Goal: Use online tool/utility

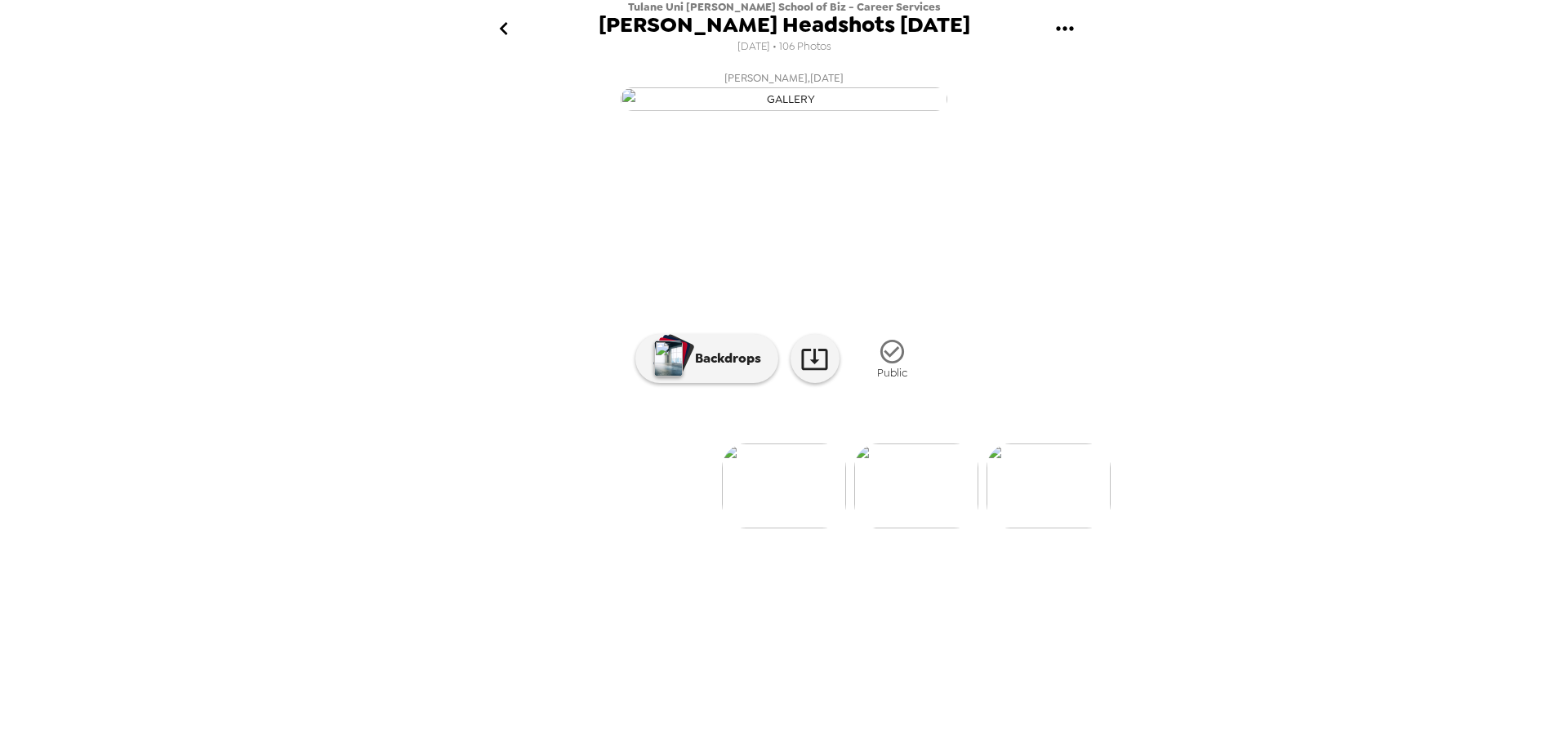
click at [1042, 529] on img at bounding box center [1049, 485] width 125 height 85
click at [810, 370] on icon at bounding box center [813, 360] width 26 height 21
click at [696, 368] on p "Backdrops" at bounding box center [724, 359] width 75 height 20
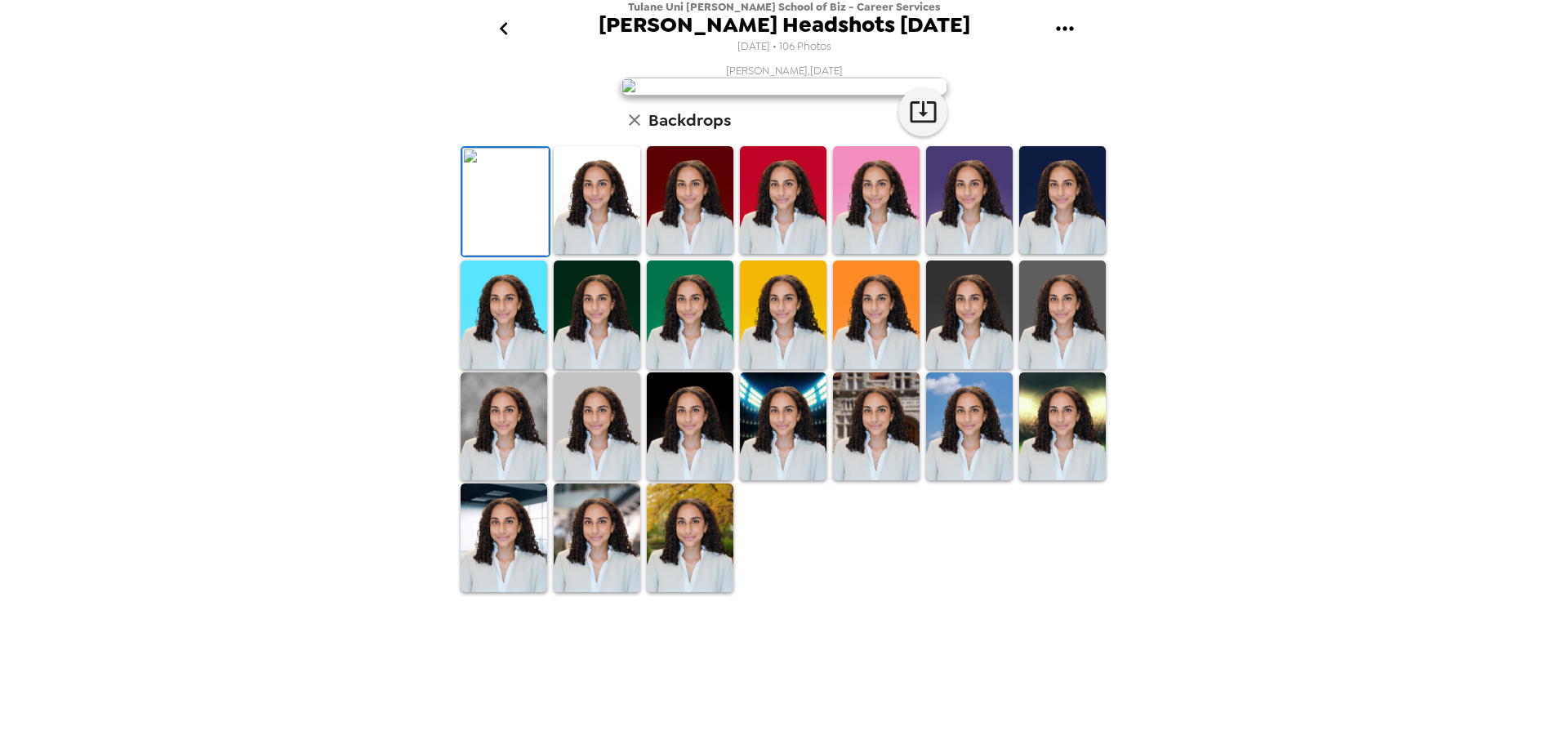
scroll to position [238, 0]
click at [610, 481] on img at bounding box center [596, 427] width 86 height 109
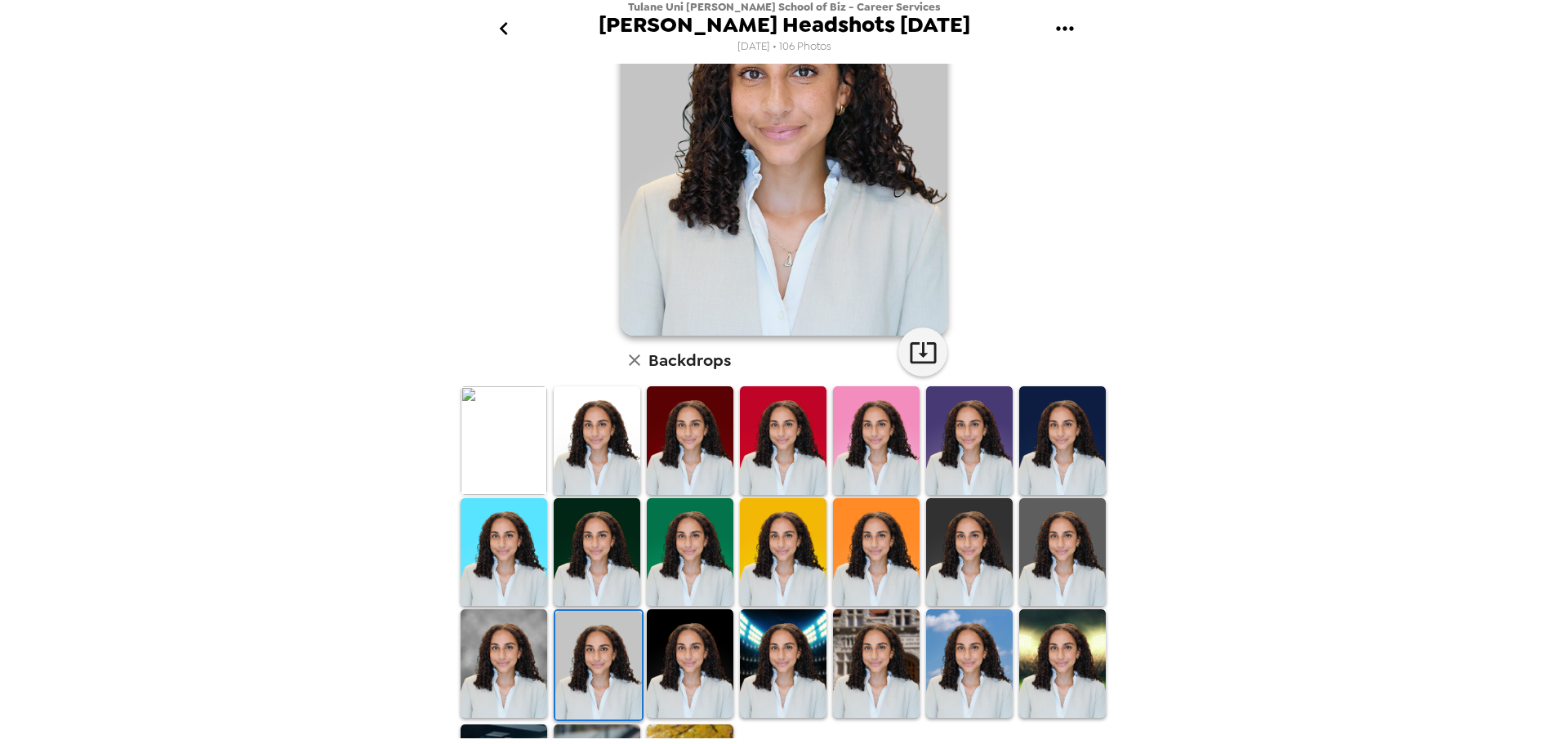
scroll to position [75, 0]
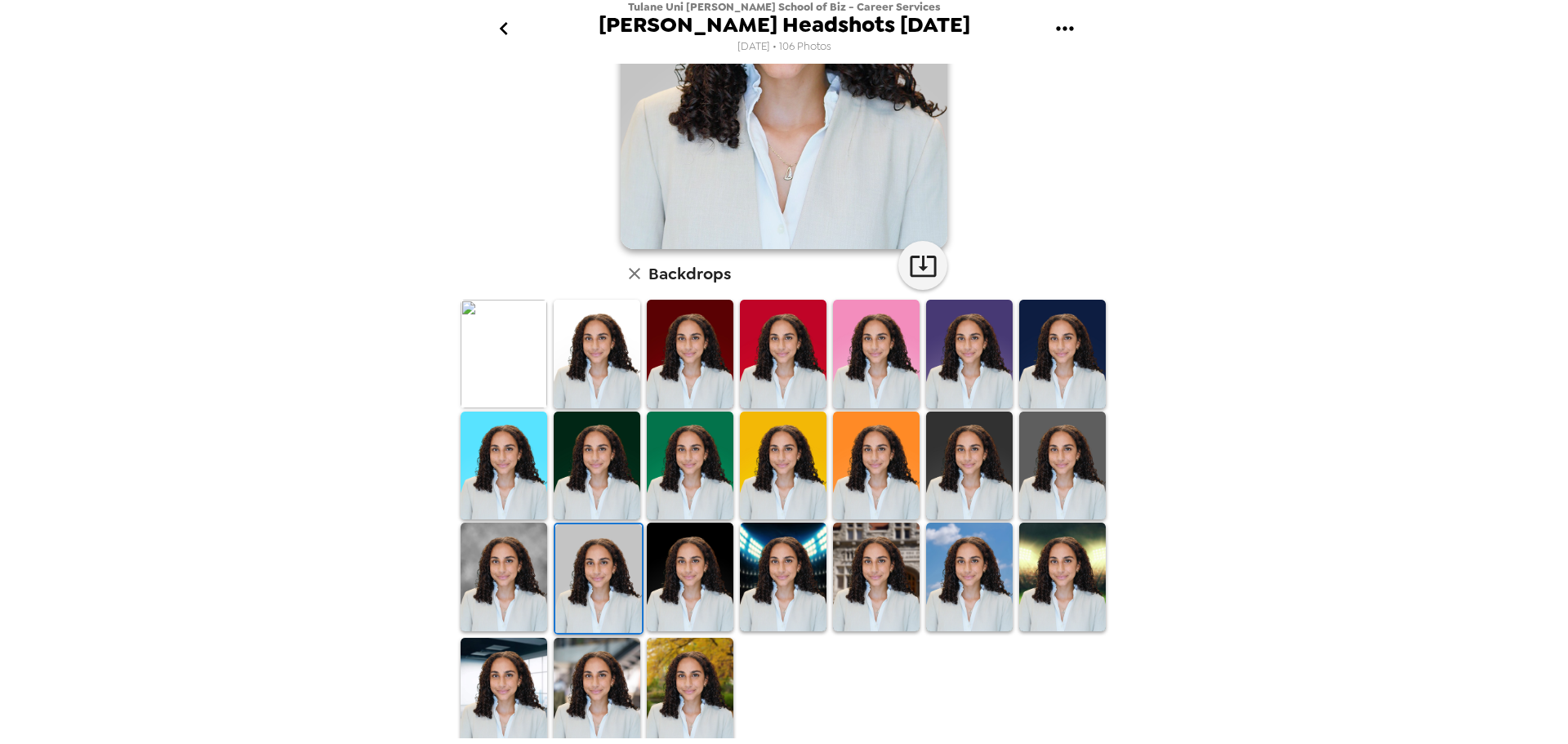
click at [685, 566] on img at bounding box center [690, 577] width 86 height 109
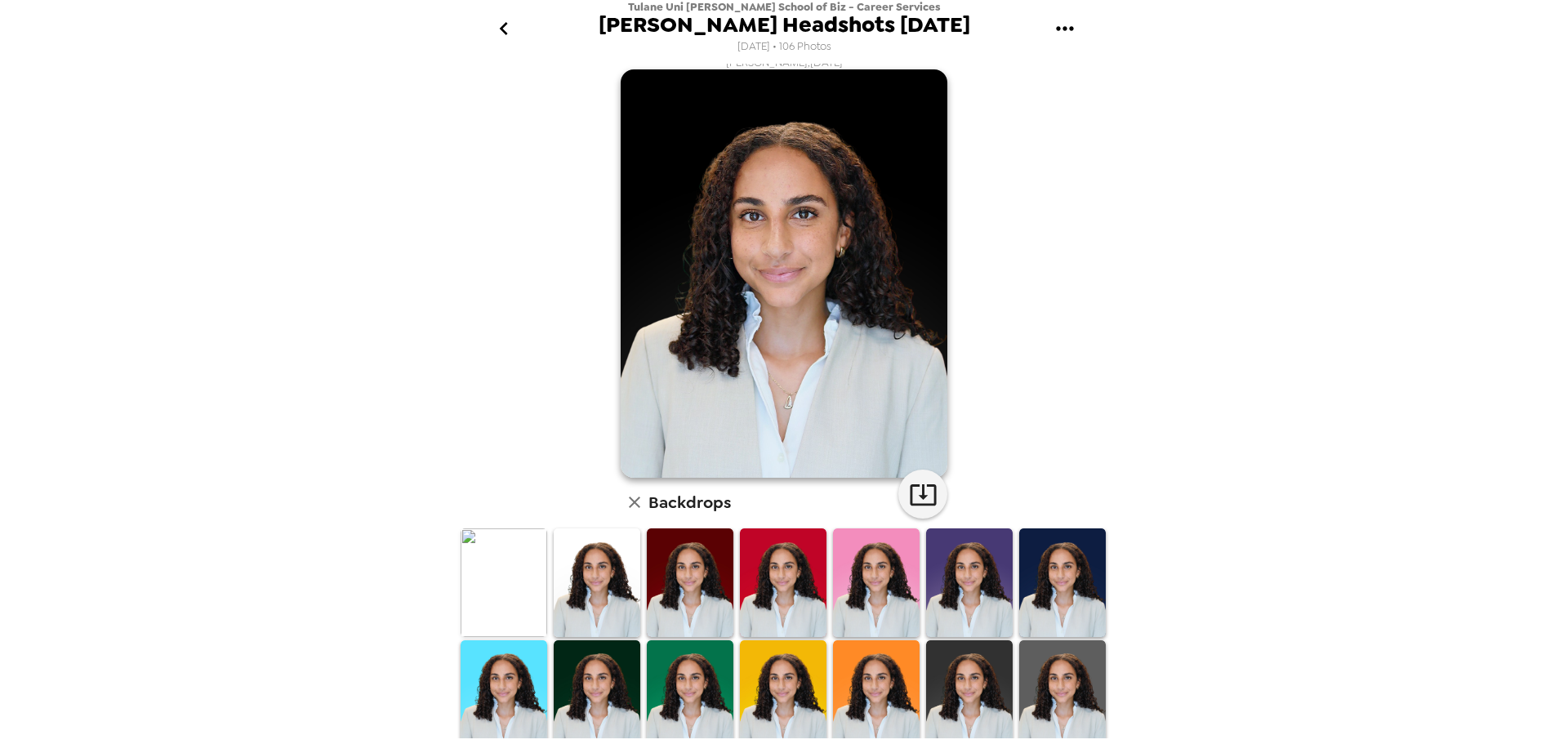
scroll to position [0, 0]
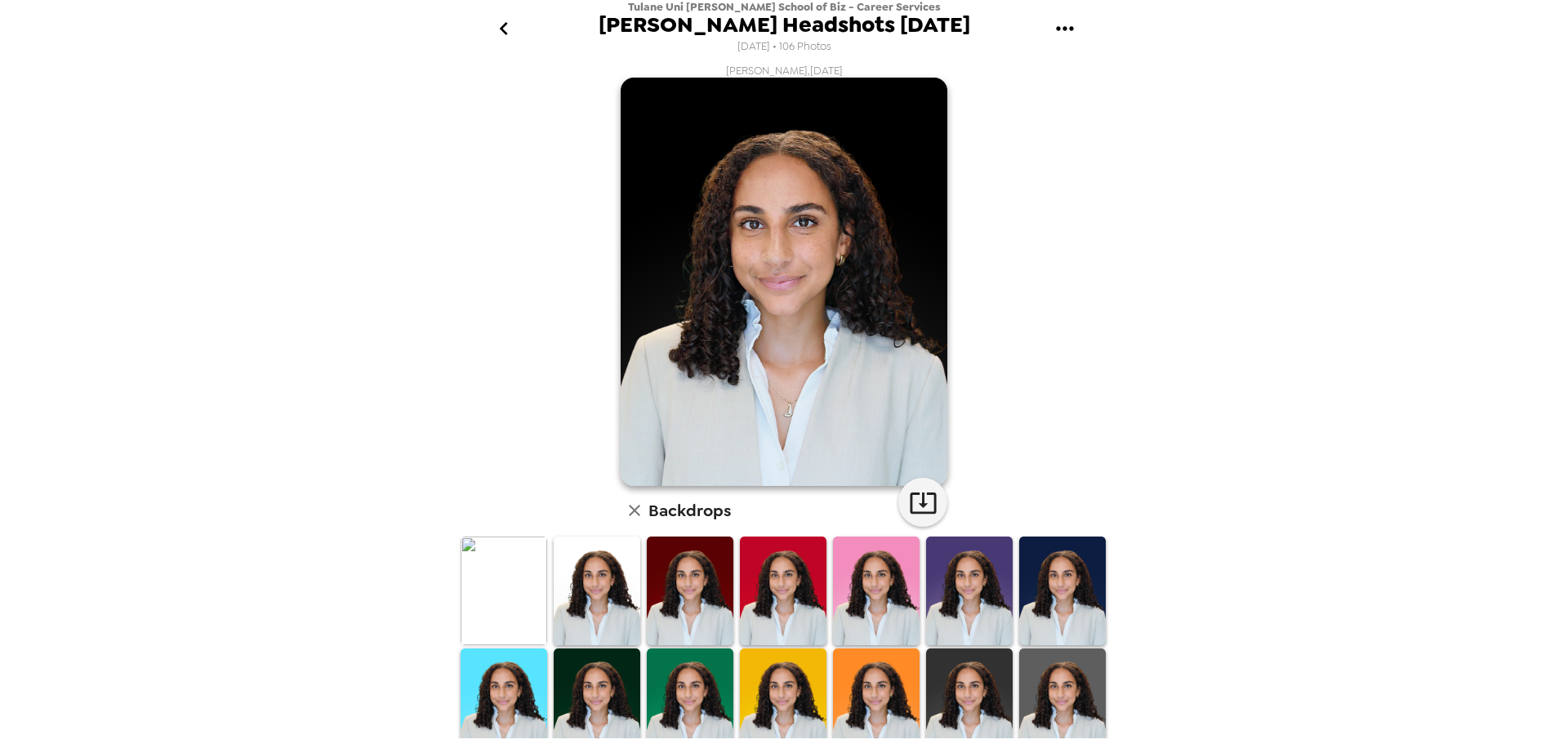
click at [512, 561] on img at bounding box center [504, 591] width 86 height 109
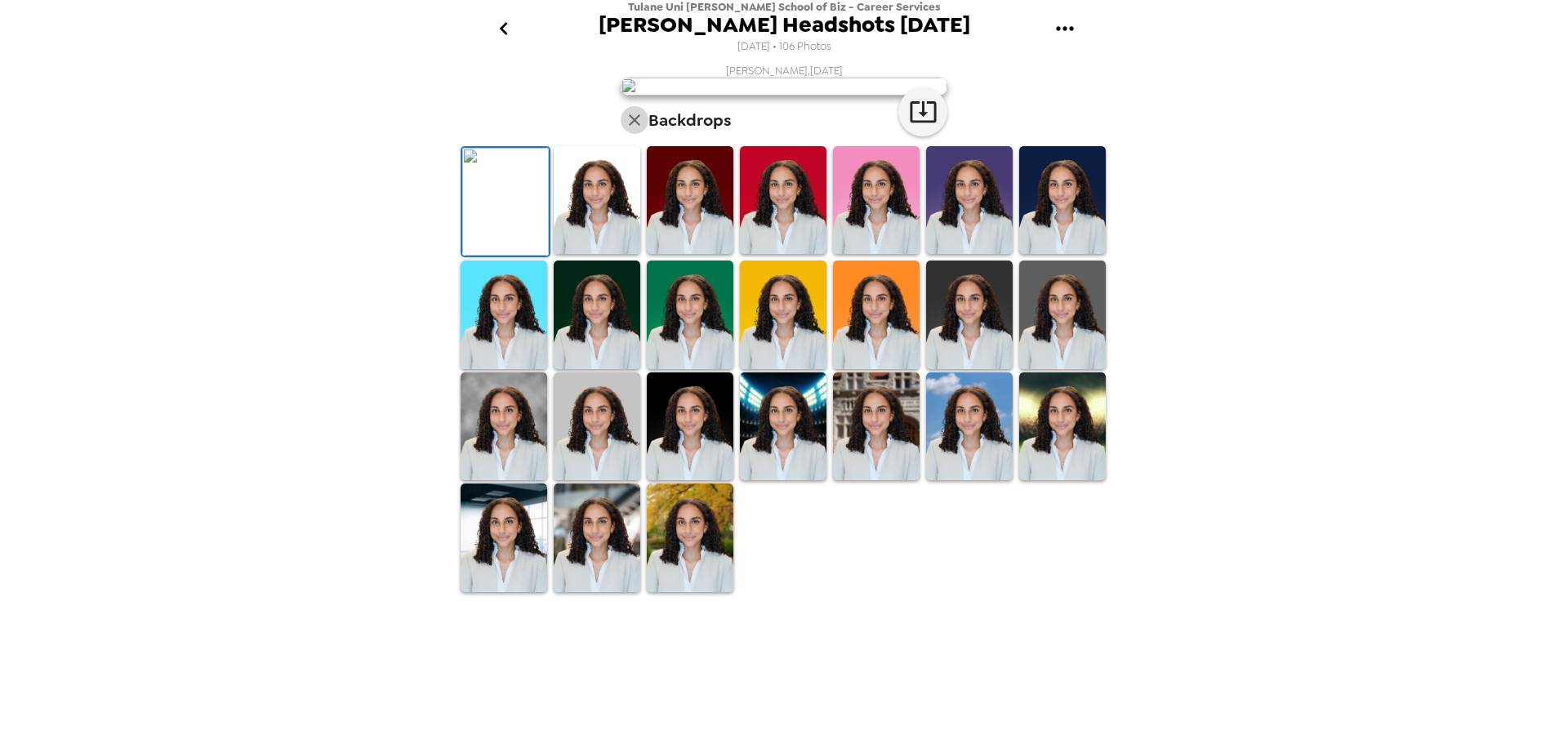
click at [621, 134] on button "button" at bounding box center [634, 119] width 28 height 28
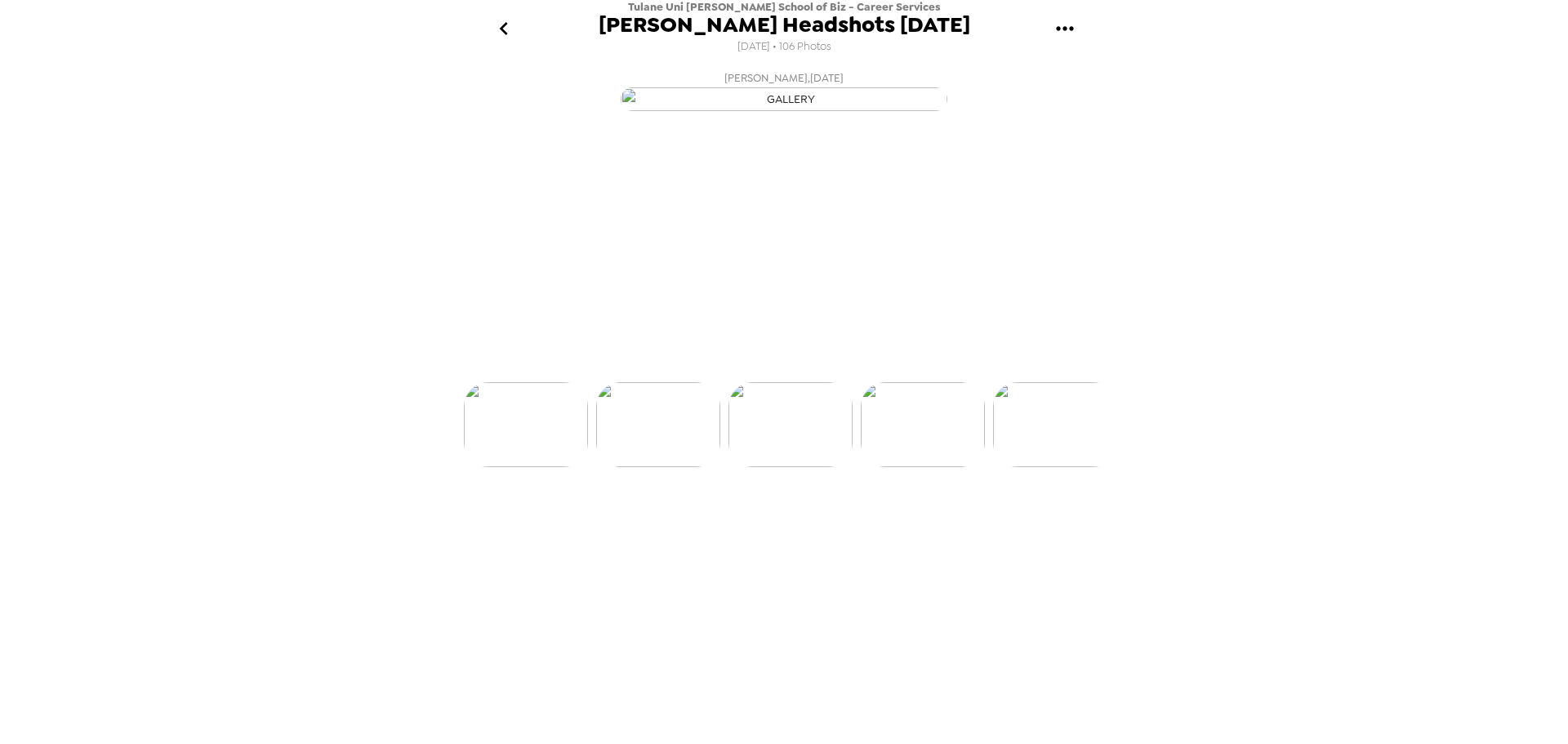
scroll to position [0, 264]
click at [812, 373] on icon at bounding box center [815, 359] width 28 height 28
